Goal: Information Seeking & Learning: Learn about a topic

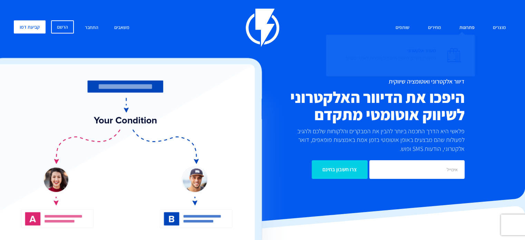
click at [430, 49] on span "מסחר אלקטרוני הפיתרון השלם להמיר ולהגדיל מכירות לאתרי מסחר" at bounding box center [390, 55] width 90 height 20
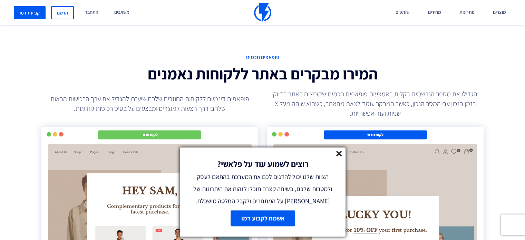
scroll to position [1140, 0]
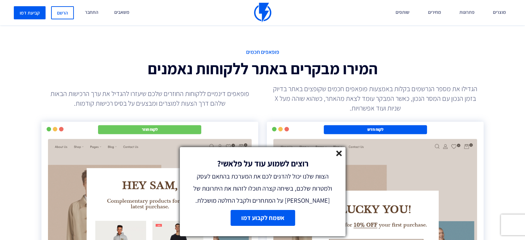
click at [336, 154] on line at bounding box center [338, 153] width 5 height 5
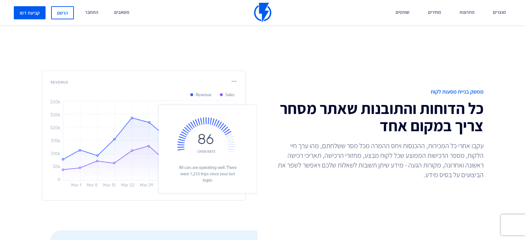
scroll to position [1552, 0]
drag, startPoint x: 430, startPoint y: 16, endPoint x: 426, endPoint y: 95, distance: 78.8
click at [430, 16] on link "מחירים" at bounding box center [433, 12] width 23 height 25
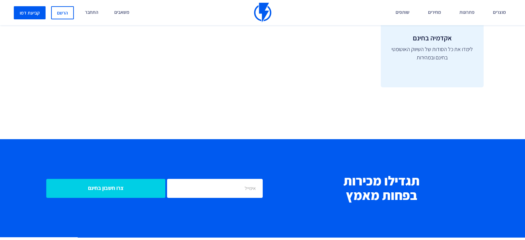
scroll to position [2650, 0]
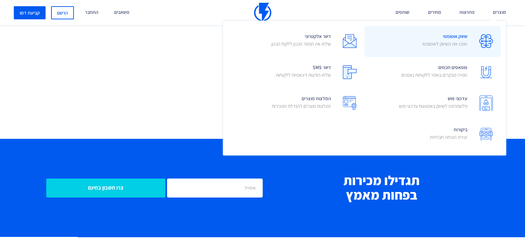
click at [456, 39] on span "שיווק אוטומטי הפכו את השיווק לאוטומטי" at bounding box center [444, 41] width 45 height 20
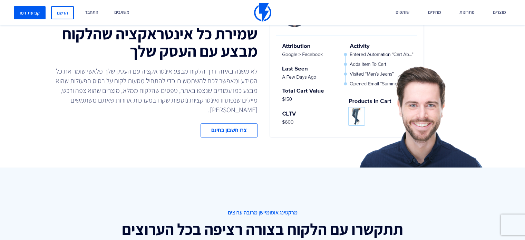
scroll to position [545, 0]
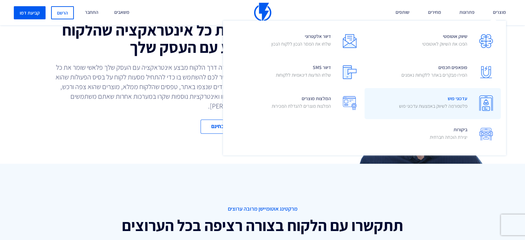
click at [406, 104] on p "פלטפורמה לשיווק באמצעות עדכוני פוש" at bounding box center [433, 105] width 68 height 7
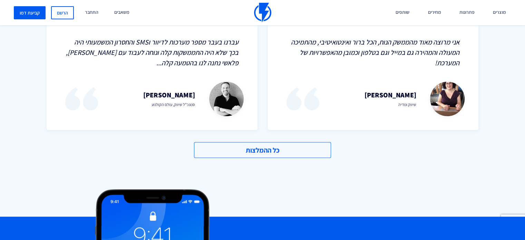
scroll to position [1308, 0]
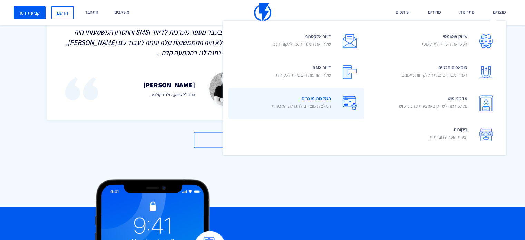
click at [347, 106] on img at bounding box center [350, 103] width 14 height 14
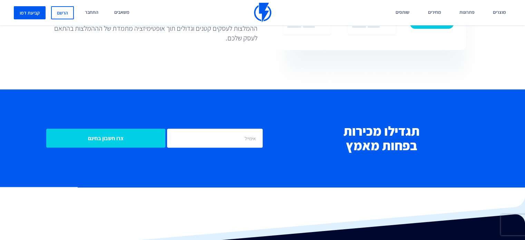
scroll to position [1577, 0]
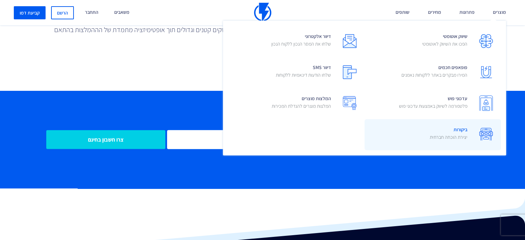
click at [435, 129] on span "ביקורות יצירת הוכחה חברתית" at bounding box center [448, 134] width 38 height 20
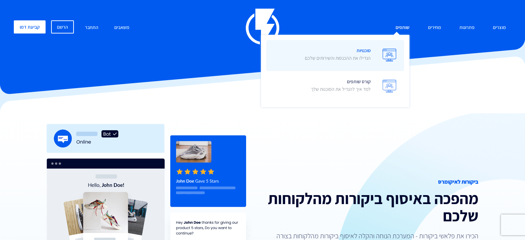
click at [382, 60] on img at bounding box center [389, 55] width 14 height 13
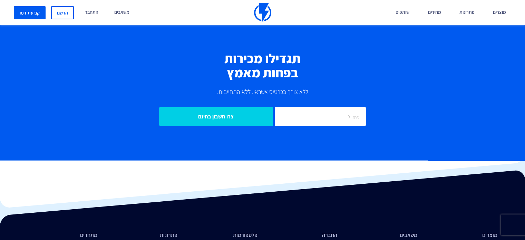
scroll to position [2235, 0]
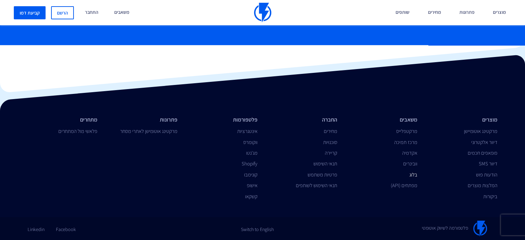
click at [413, 174] on link "בלוג" at bounding box center [413, 174] width 8 height 7
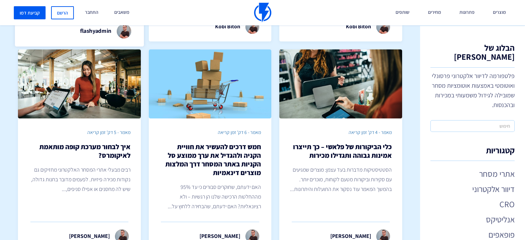
scroll to position [202, 0]
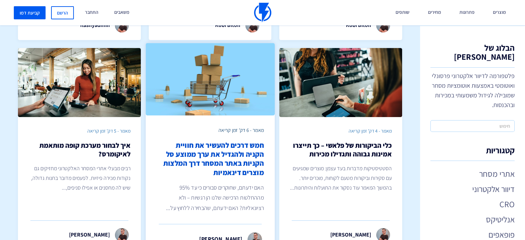
click at [197, 99] on img at bounding box center [210, 79] width 129 height 72
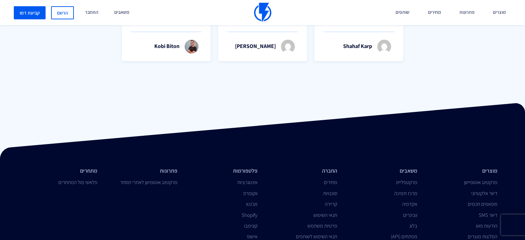
scroll to position [2179, 0]
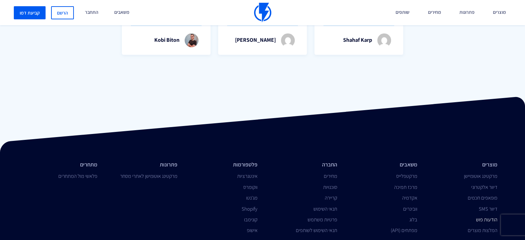
click at [479, 216] on link "הודעות פוש" at bounding box center [486, 219] width 21 height 7
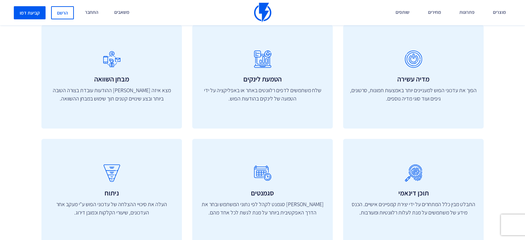
scroll to position [658, 0]
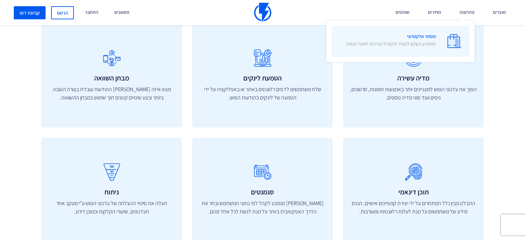
click at [430, 47] on span "מסחר אלקטרוני הפיתרון השלם להמיר ולהגדיל מכירות לאתרי מסחר" at bounding box center [390, 41] width 90 height 20
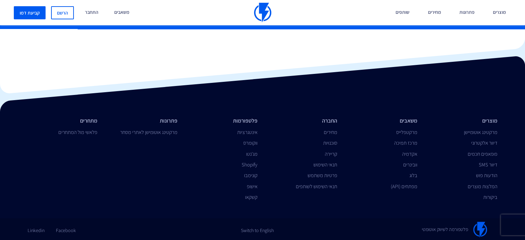
scroll to position [2859, 0]
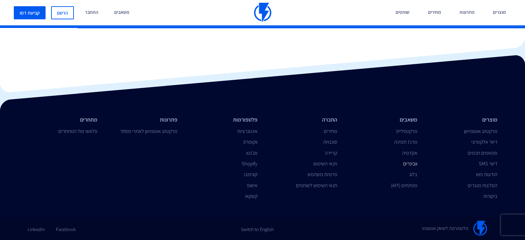
click at [414, 164] on link "וובינרים" at bounding box center [410, 163] width 14 height 7
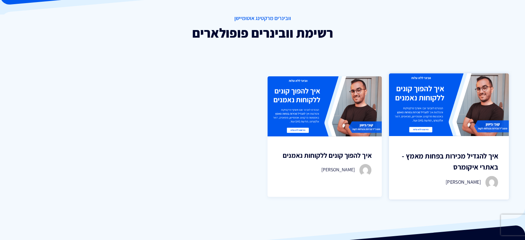
scroll to position [84, 0]
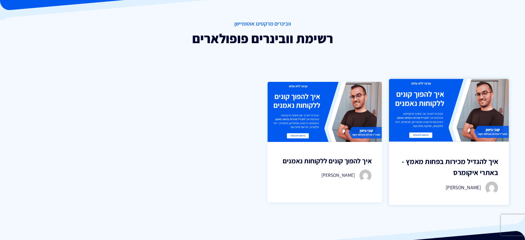
click at [411, 98] on img at bounding box center [449, 110] width 120 height 63
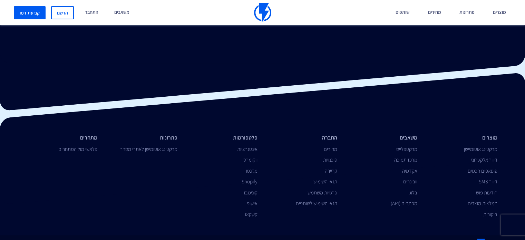
scroll to position [319, 0]
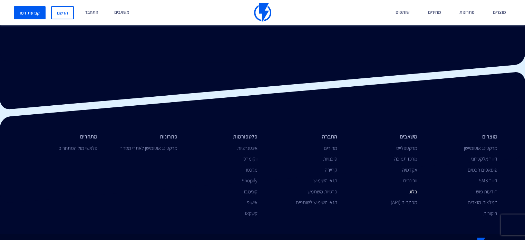
click at [413, 191] on link "בלוג" at bounding box center [413, 191] width 8 height 7
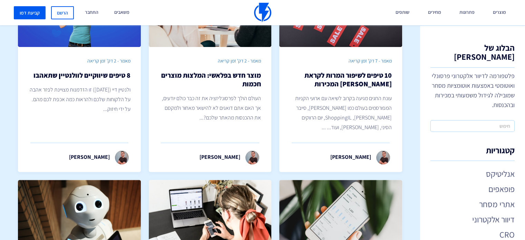
scroll to position [587, 0]
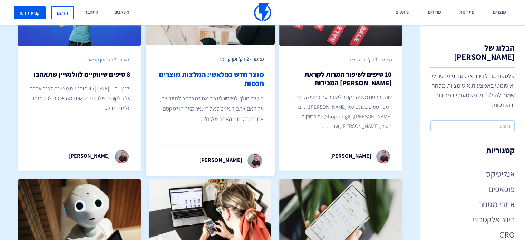
click at [250, 70] on h2 "מוצר חדש בפלאשי: המלצות מוצרים חכמות" at bounding box center [209, 79] width 107 height 18
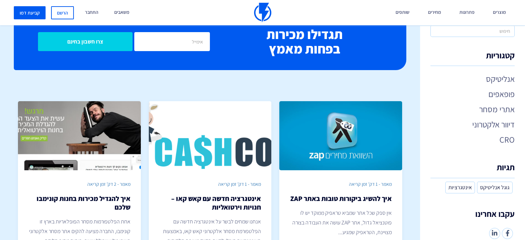
scroll to position [2457, 0]
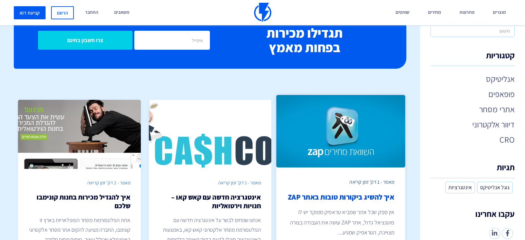
click at [354, 167] on div "מאמר - 1 דק' זמן קריאה איך להשיג ביקורות טובות באתר ZAP אין ספק שכל אתר שמביא ט…" at bounding box center [340, 207] width 129 height 81
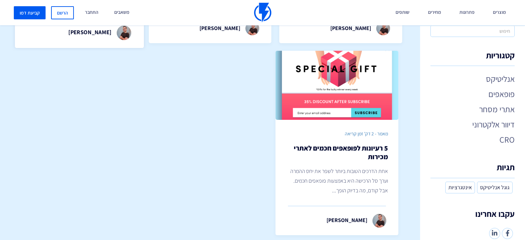
scroll to position [2709, 0]
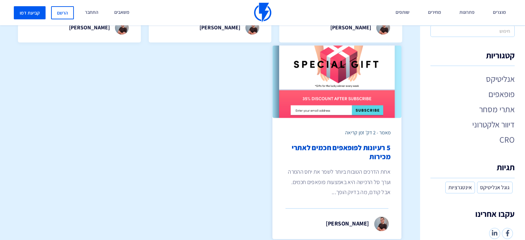
click at [320, 73] on img at bounding box center [336, 82] width 129 height 72
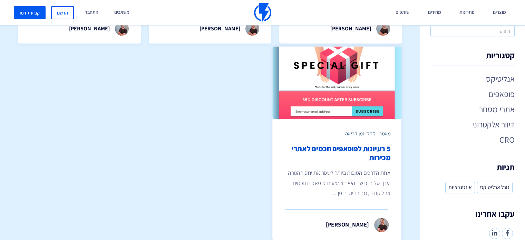
click at [355, 93] on img at bounding box center [336, 83] width 129 height 72
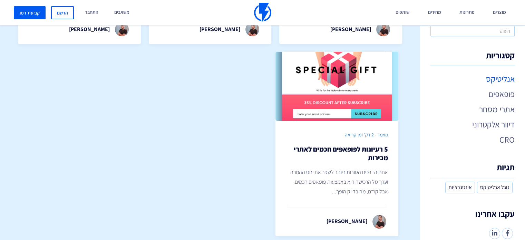
click at [502, 73] on link "אנליטיקס" at bounding box center [472, 79] width 84 height 12
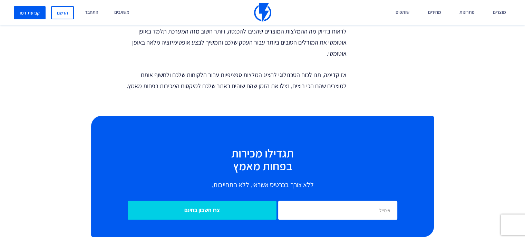
scroll to position [811, 0]
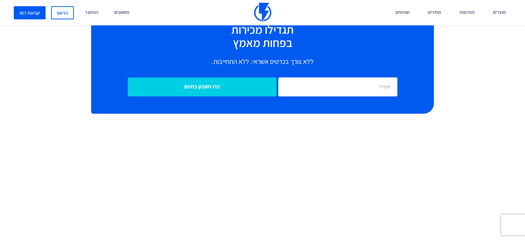
scroll to position [529, 0]
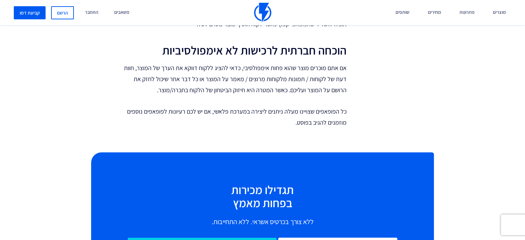
scroll to position [581, 0]
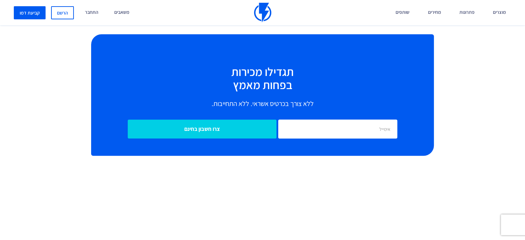
click at [320, 73] on h2 "תגדילו מכירות בפחות מאמץ" at bounding box center [262, 78] width 298 height 26
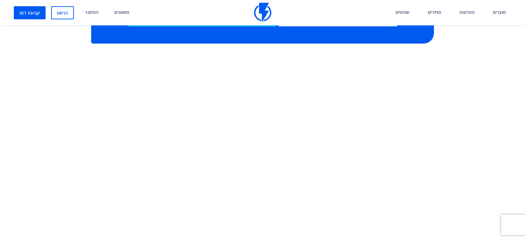
scroll to position [812, 0]
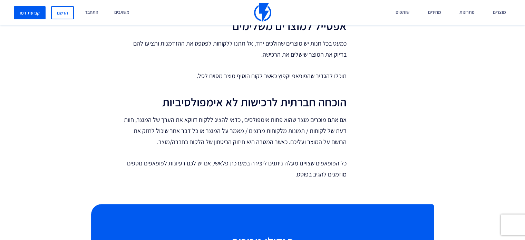
scroll to position [534, 0]
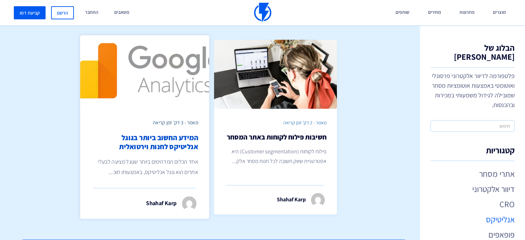
click at [181, 110] on div "מאמר - 3 דק' זמן קריאה המידע החשוב ביותר בגוגל אנליטיקס לחנות וירטואלית אחד הכל…" at bounding box center [144, 148] width 129 height 80
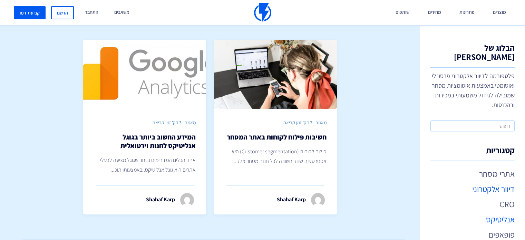
scroll to position [95, 0]
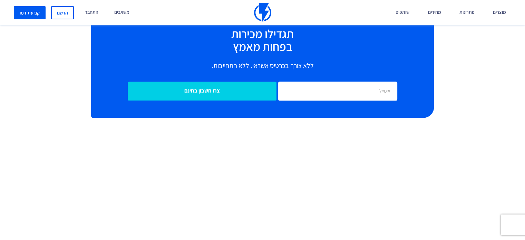
scroll to position [912, 0]
